Goal: Task Accomplishment & Management: Manage account settings

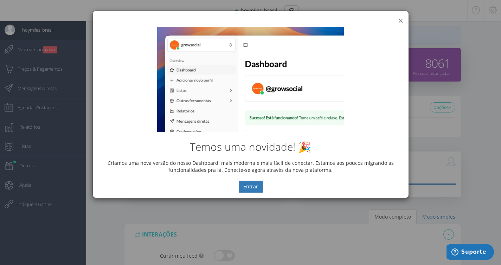
click at [400, 20] on button "×" at bounding box center [400, 20] width 5 height 9
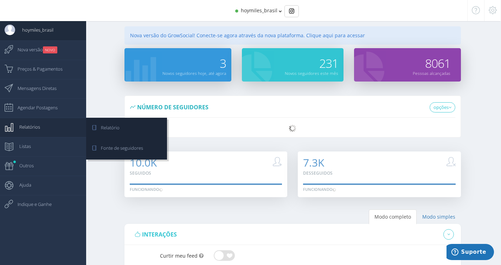
click at [37, 127] on span "Relatórios" at bounding box center [26, 127] width 28 height 18
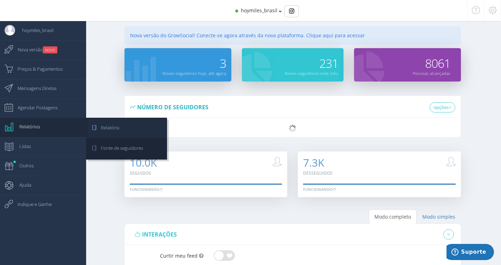
click at [111, 125] on span "Relatório" at bounding box center [107, 128] width 26 height 18
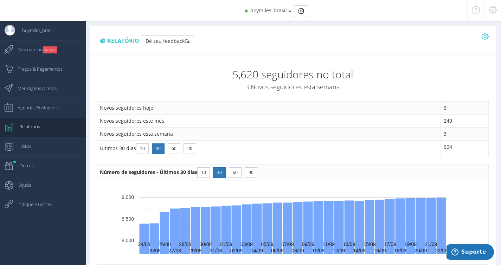
click at [486, 37] on icon at bounding box center [485, 36] width 7 height 5
click at [458, 50] on link "Exportar PDF" at bounding box center [458, 51] width 61 height 12
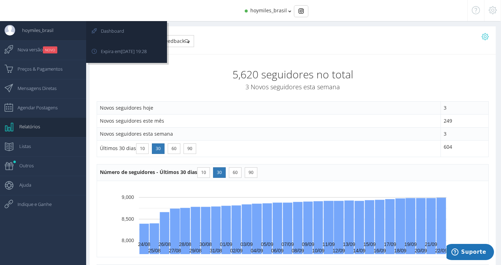
click at [57, 32] on link "hoymiles_brasil" at bounding box center [43, 30] width 86 height 19
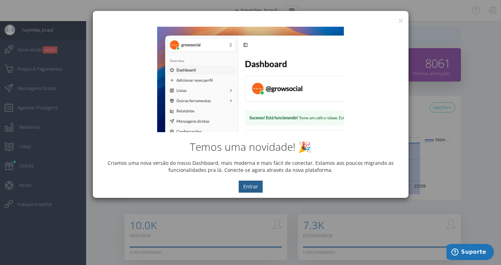
click at [251, 186] on button "Entrar" at bounding box center [251, 187] width 24 height 12
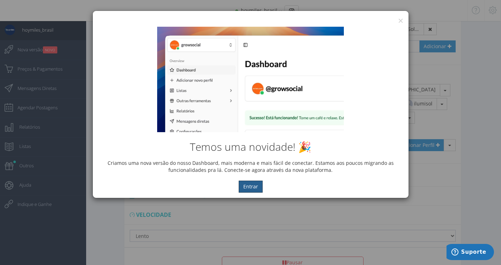
scroll to position [417, 0]
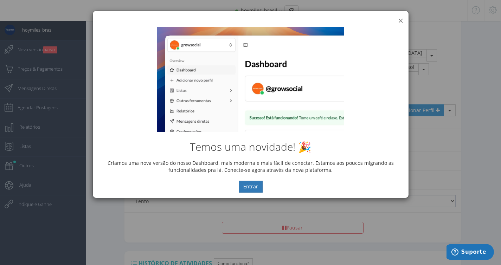
click at [398, 19] on button "×" at bounding box center [400, 20] width 5 height 9
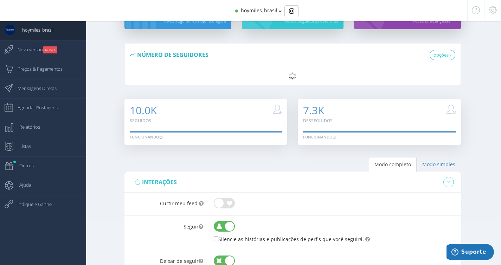
scroll to position [55, 0]
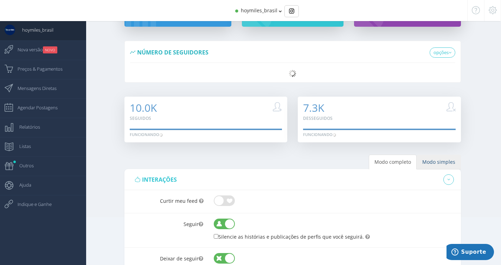
click at [449, 161] on link "Modo simples" at bounding box center [439, 162] width 44 height 15
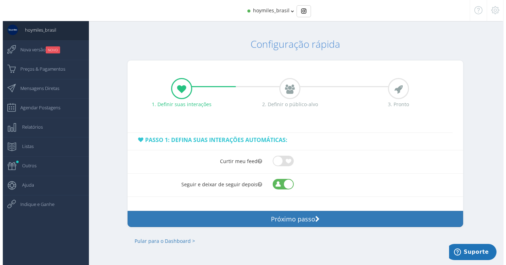
scroll to position [7, 0]
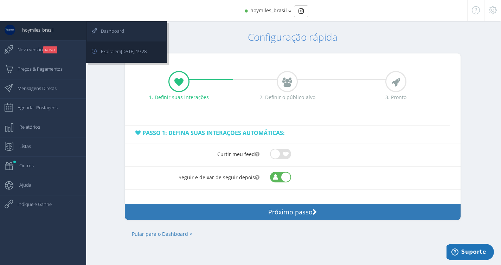
click at [110, 26] on span "Dashboard" at bounding box center [109, 31] width 30 height 18
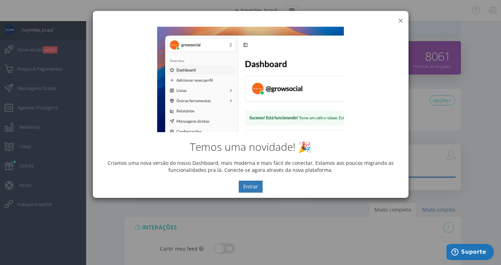
click at [397, 18] on div "× IG Grow Social" at bounding box center [251, 16] width 316 height 11
click at [397, 21] on div "Temos uma novidade! 🎉 Criamos uma nova versão do nosso Dashboard, mais moderna …" at bounding box center [251, 109] width 316 height 177
click at [402, 20] on button "×" at bounding box center [400, 20] width 5 height 9
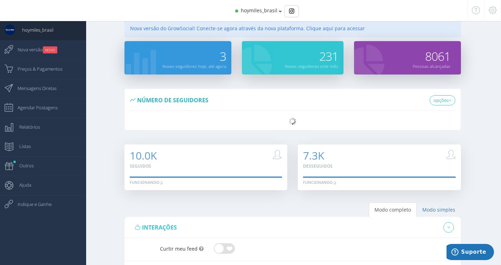
click at [492, 8] on icon at bounding box center [493, 10] width 8 height 5
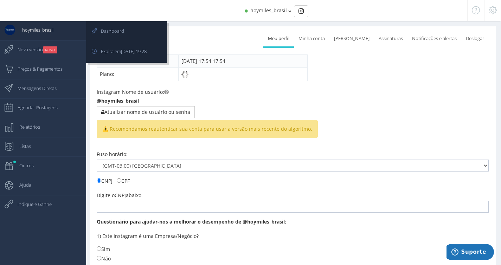
click at [40, 26] on span "hoymiles_brasil" at bounding box center [34, 30] width 38 height 18
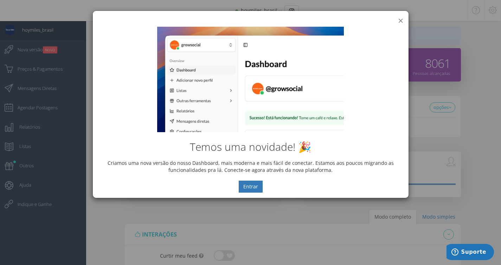
click at [401, 20] on button "×" at bounding box center [400, 20] width 5 height 9
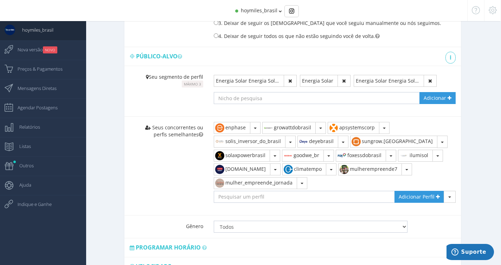
scroll to position [331, 0]
click at [273, 99] on input "text" at bounding box center [311, 98] width 194 height 12
type input "M"
click at [116, 106] on div "Modo simples 1 2" at bounding box center [292, 150] width 417 height 544
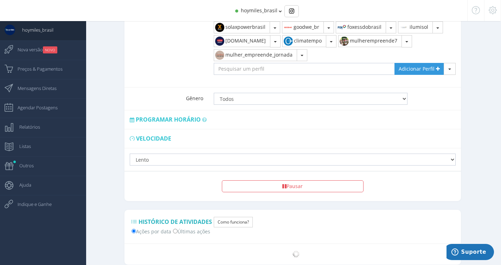
scroll to position [523, 0]
click at [154, 158] on select "Lento Normal Rápido Super Rápido" at bounding box center [293, 159] width 326 height 12
select select "fast"
click at [130, 153] on select "Lento Normal Rápido Super Rápido" at bounding box center [293, 159] width 326 height 12
click at [122, 169] on div "Modo simples Histórico de configurações" at bounding box center [292, 22] width 347 height 544
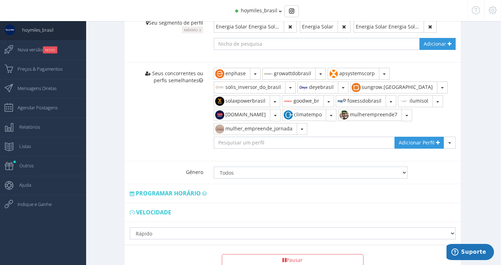
scroll to position [449, 0]
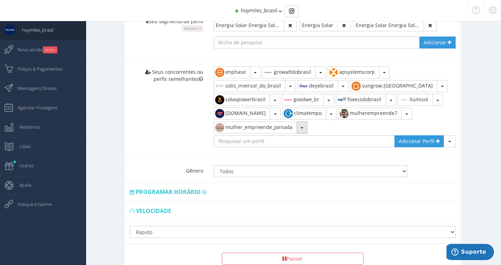
click at [304, 128] on button "button" at bounding box center [302, 128] width 11 height 12
click at [249, 141] on link "Remover" at bounding box center [244, 144] width 61 height 12
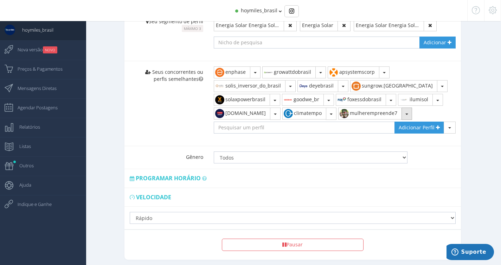
click at [406, 114] on span "button" at bounding box center [407, 114] width 3 height 1
click at [361, 128] on link "Remover" at bounding box center [369, 130] width 61 height 12
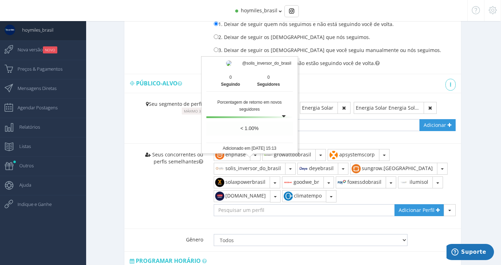
scroll to position [365, 0]
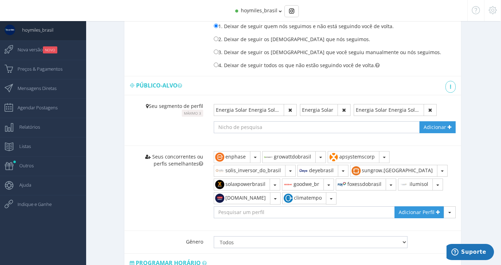
click at [328, 125] on input "text" at bounding box center [311, 127] width 194 height 12
type input "M"
click at [129, 146] on div "Seus concorrentes ou perfis semelhantes Todos os seguidores" at bounding box center [167, 159] width 84 height 26
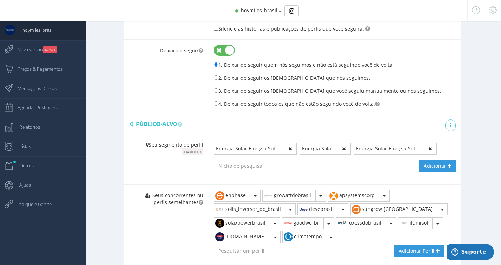
scroll to position [326, 0]
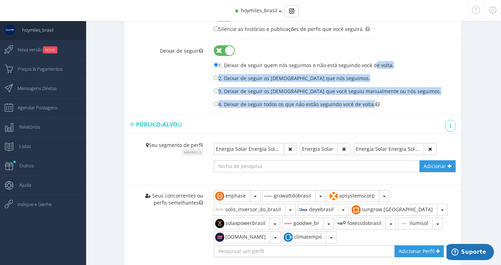
drag, startPoint x: 388, startPoint y: 106, endPoint x: 222, endPoint y: 65, distance: 170.6
click at [222, 65] on div "1. Deixar de seguir quem nós seguimos e não está seguindo você de volta. 2. Dei…" at bounding box center [335, 85] width 242 height 49
copy div "1. Deixar de seguir quem nós seguimos e não está seguindo você de volta. 2. Dei…"
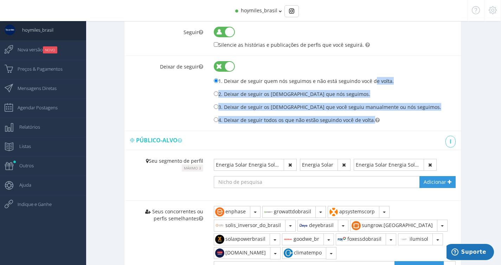
scroll to position [311, 0]
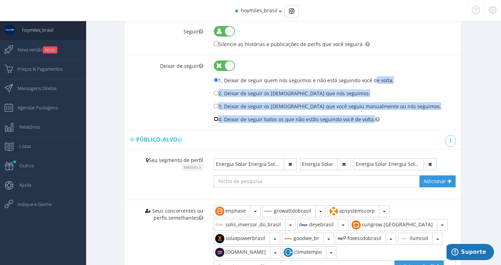
click at [216, 117] on input "4. Deixar de seguir todos os que não estão seguindo você de volta." at bounding box center [216, 119] width 5 height 5
radio input "true"
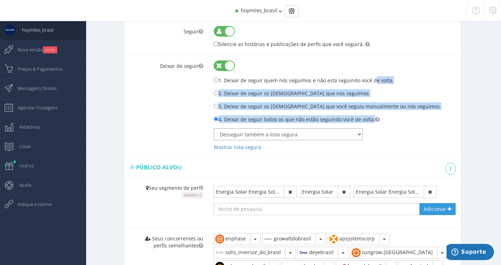
click at [255, 131] on select "Não desseguir quem está na lista segura. 0 Perfis salvos Desseguir também a lis…" at bounding box center [288, 134] width 149 height 12
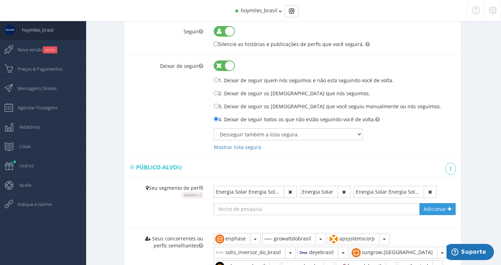
click at [160, 136] on div "Deixar de seguir 1. Deixar de seguir quem nós seguimos e não está seguindo você…" at bounding box center [293, 106] width 337 height 103
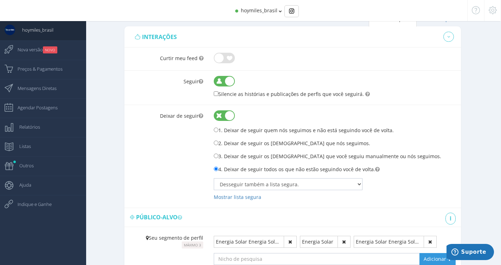
scroll to position [262, 0]
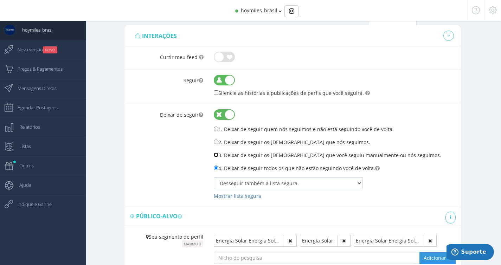
click at [216, 155] on input "3. Deixar de seguir os [DEMOGRAPHIC_DATA] que você seguiu manualmente ou nós se…" at bounding box center [216, 155] width 5 height 5
radio input "true"
click at [216, 168] on input "4. Deixar de seguir todos os que não estão seguindo você de volta." at bounding box center [216, 168] width 5 height 5
radio input "true"
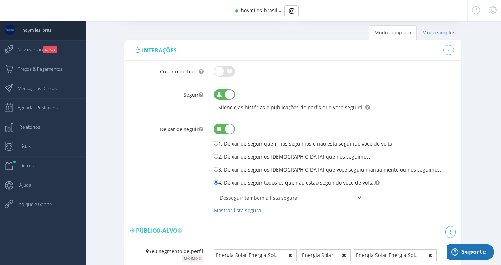
scroll to position [292, 0]
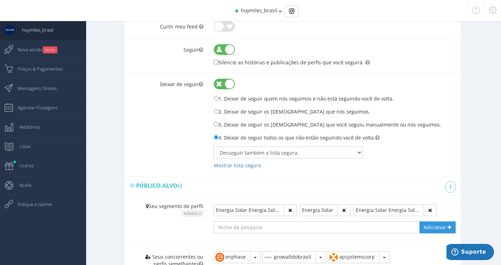
drag, startPoint x: 400, startPoint y: 125, endPoint x: 227, endPoint y: 123, distance: 173.1
click at [227, 123] on div "3. Deixar de seguir os [DEMOGRAPHIC_DATA] que você seguiu manualmente ou nós se…" at bounding box center [335, 125] width 242 height 9
copy label "Deixar de seguir os perfis que você seguiu manualmente ou nós seguimos."
click at [216, 123] on input "3. Deixar de seguir os [DEMOGRAPHIC_DATA] que você seguiu manualmente ou nós se…" at bounding box center [216, 124] width 5 height 5
radio input "true"
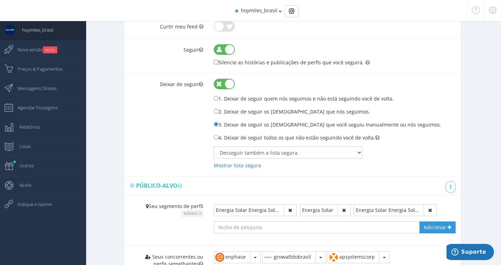
click at [155, 135] on div "Deixar de seguir 1. Deixar de seguir quem nós seguimos e não está seguindo você…" at bounding box center [293, 125] width 337 height 103
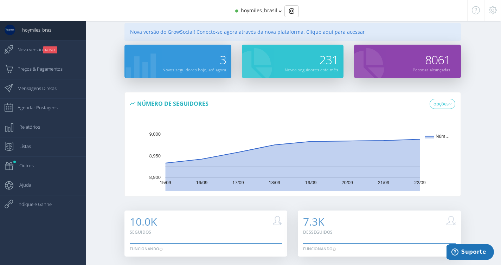
scroll to position [0, 0]
